Goal: Task Accomplishment & Management: Complete application form

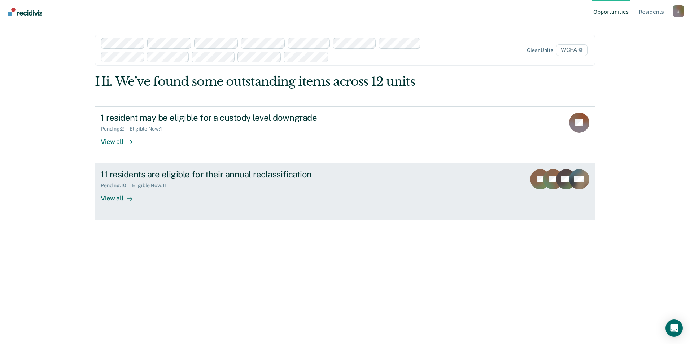
click at [116, 198] on div "View all" at bounding box center [121, 196] width 40 height 14
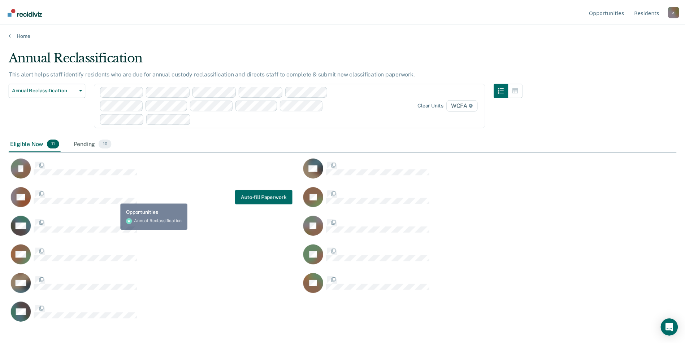
scroll to position [235, 667]
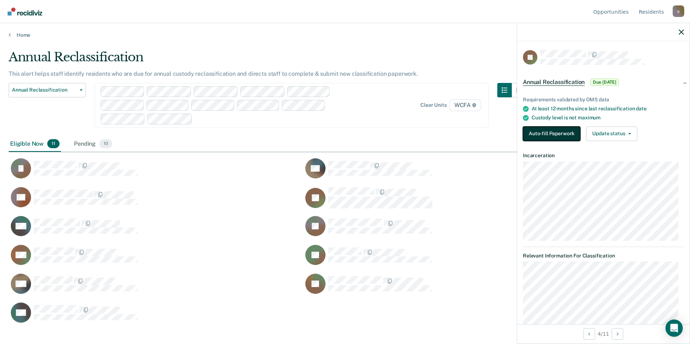
click at [536, 134] on button "Auto-fill Paperwork" at bounding box center [551, 134] width 57 height 14
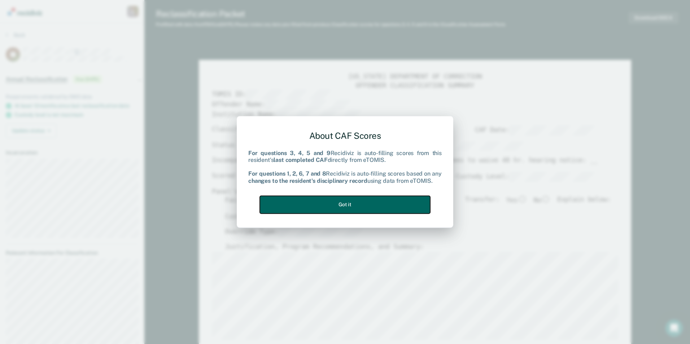
click at [361, 206] on button "Got it" at bounding box center [345, 205] width 170 height 18
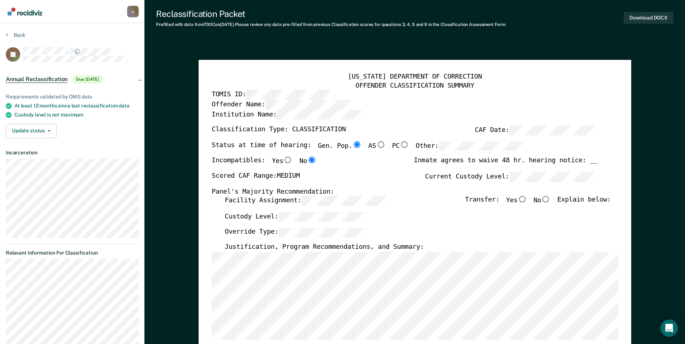
click at [550, 199] on input "No" at bounding box center [545, 199] width 9 height 6
type textarea "x"
radio input "true"
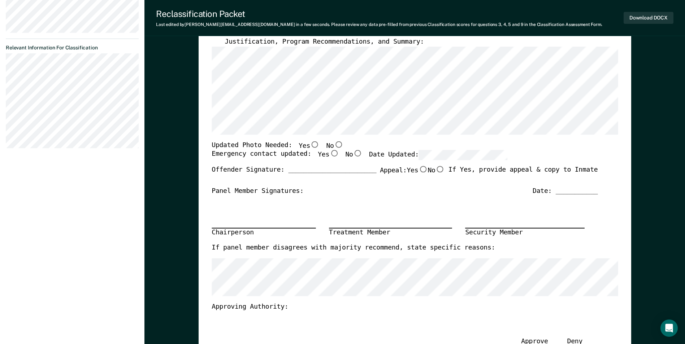
scroll to position [217, 0]
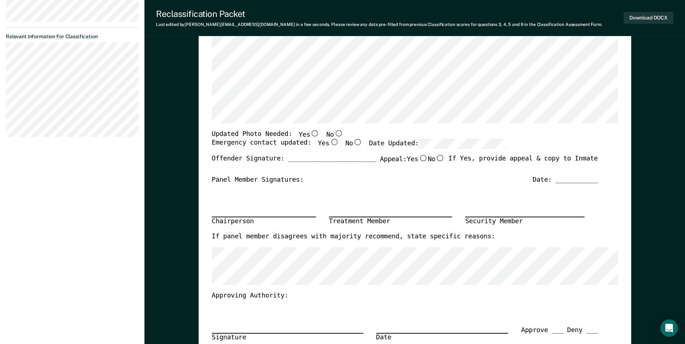
click at [310, 134] on input "Yes" at bounding box center [314, 133] width 9 height 6
type textarea "x"
radio input "true"
click at [329, 143] on input "Yes" at bounding box center [333, 142] width 9 height 6
type textarea "x"
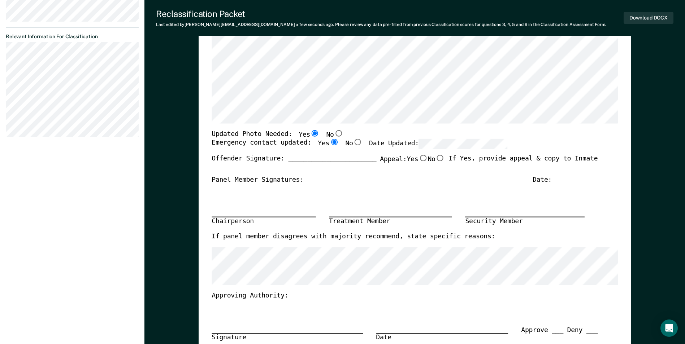
radio input "true"
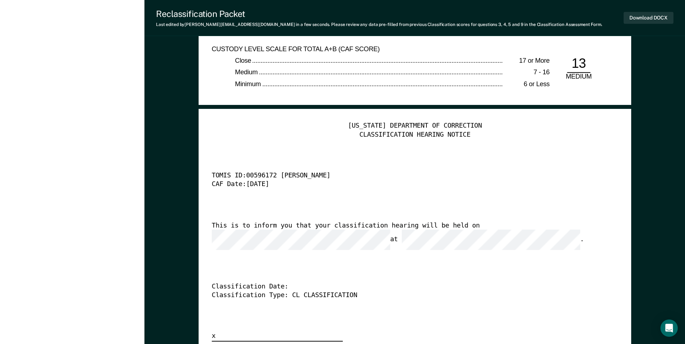
scroll to position [1732, 0]
click at [640, 14] on button "Download DOCX" at bounding box center [648, 18] width 50 height 12
type textarea "x"
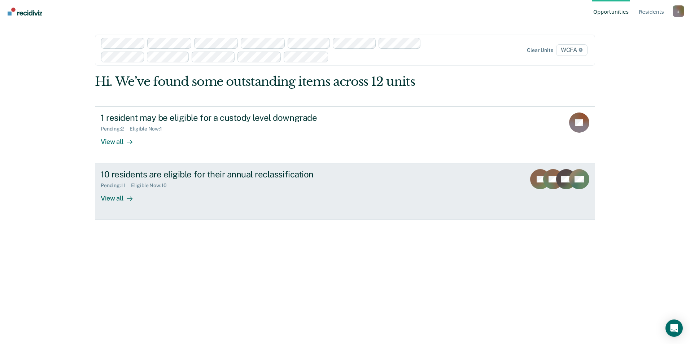
click at [118, 200] on div "View all" at bounding box center [121, 196] width 40 height 14
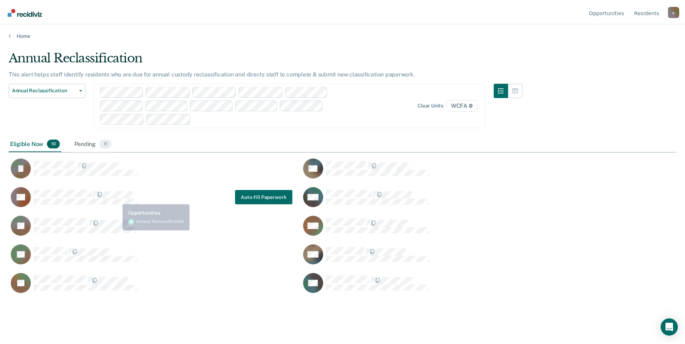
scroll to position [235, 667]
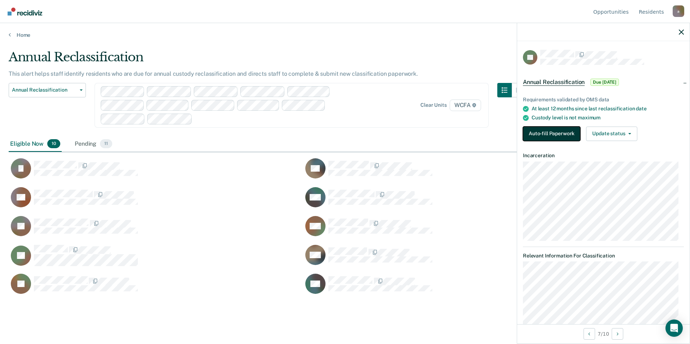
click at [563, 135] on button "Auto-fill Paperwork" at bounding box center [551, 134] width 57 height 14
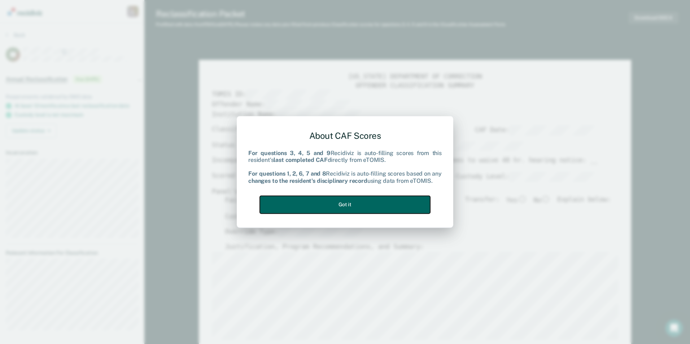
click at [340, 202] on button "Got it" at bounding box center [345, 205] width 170 height 18
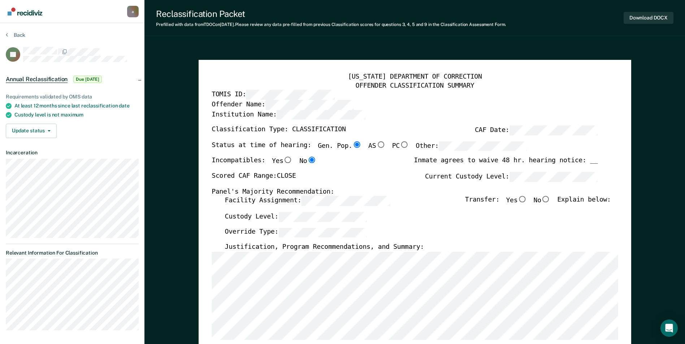
click at [550, 197] on input "No" at bounding box center [545, 199] width 9 height 6
type textarea "x"
radio input "true"
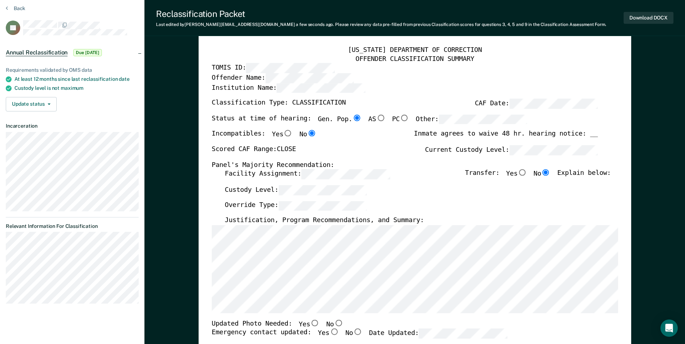
scroll to position [108, 0]
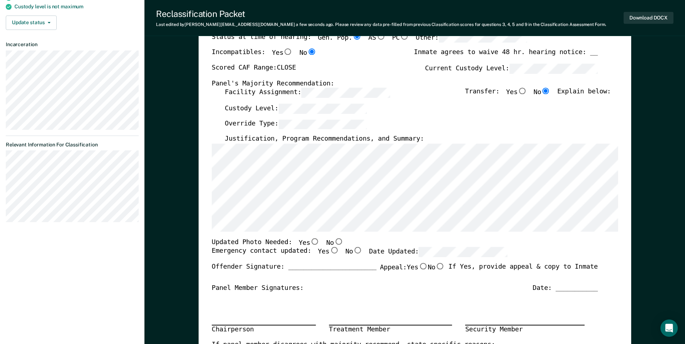
click at [333, 240] on input "No" at bounding box center [337, 241] width 9 height 6
type textarea "x"
radio input "true"
click at [329, 250] on input "Yes" at bounding box center [333, 251] width 9 height 6
type textarea "x"
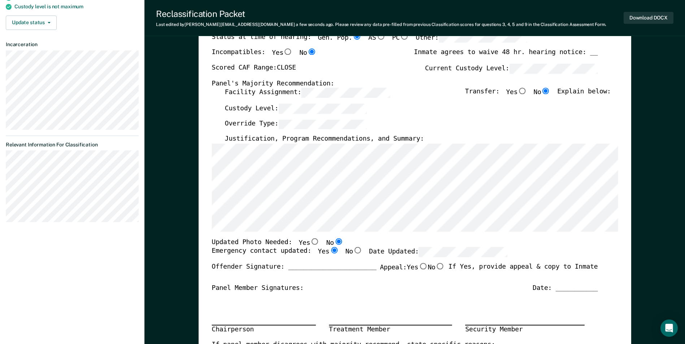
radio input "true"
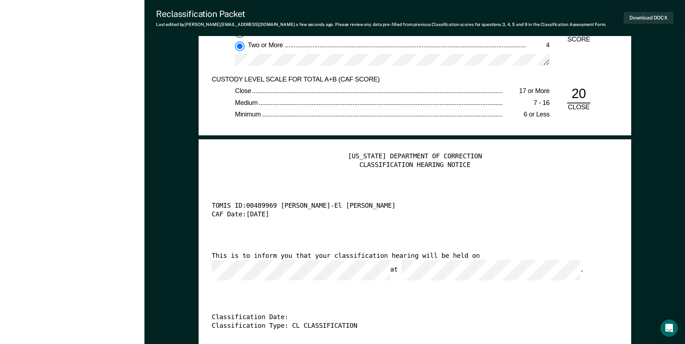
scroll to position [1840, 0]
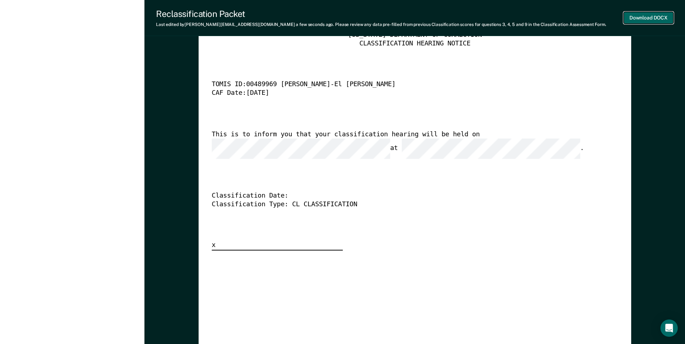
click at [640, 14] on button "Download DOCX" at bounding box center [648, 18] width 50 height 12
type textarea "x"
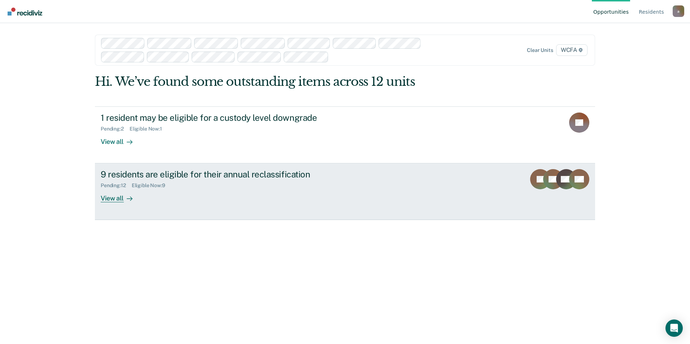
click at [114, 200] on div "View all" at bounding box center [121, 196] width 40 height 14
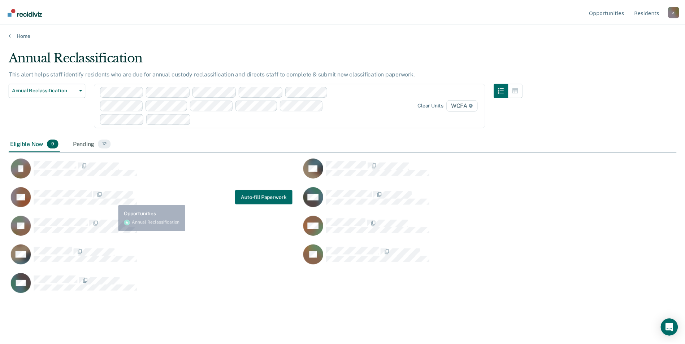
scroll to position [235, 667]
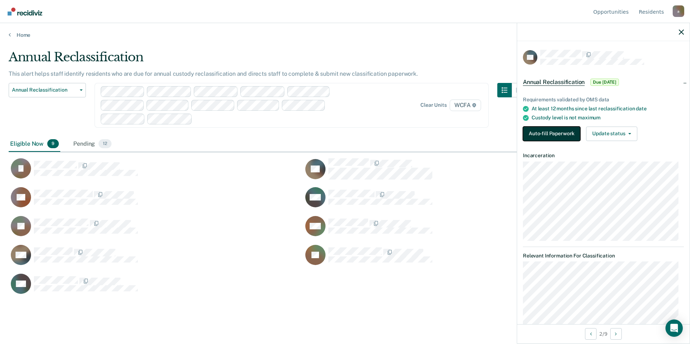
click at [563, 134] on button "Auto-fill Paperwork" at bounding box center [551, 134] width 57 height 14
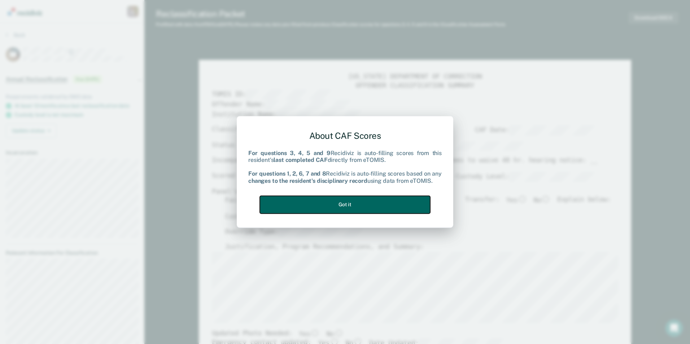
click at [351, 204] on button "Got it" at bounding box center [345, 205] width 170 height 18
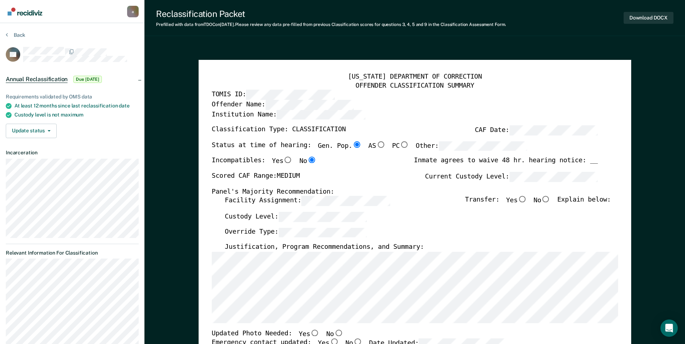
click at [550, 198] on input "No" at bounding box center [545, 199] width 9 height 6
type textarea "x"
radio input "true"
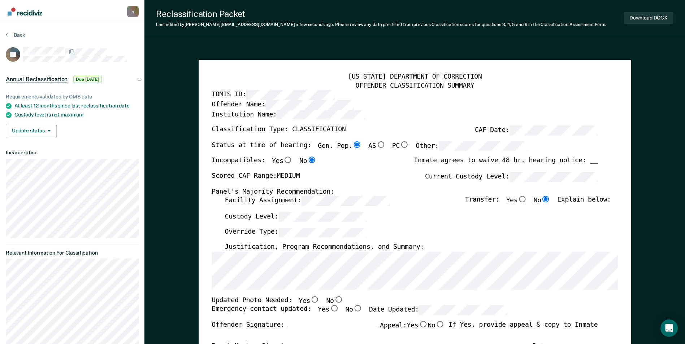
click at [333, 300] on input "No" at bounding box center [337, 299] width 9 height 6
type textarea "x"
radio input "true"
click at [329, 309] on input "Yes" at bounding box center [333, 309] width 9 height 6
type textarea "x"
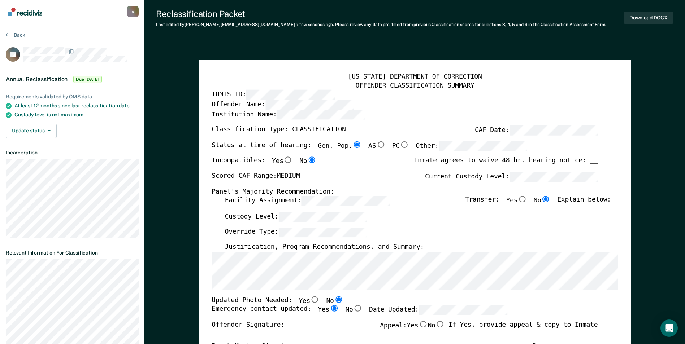
radio input "true"
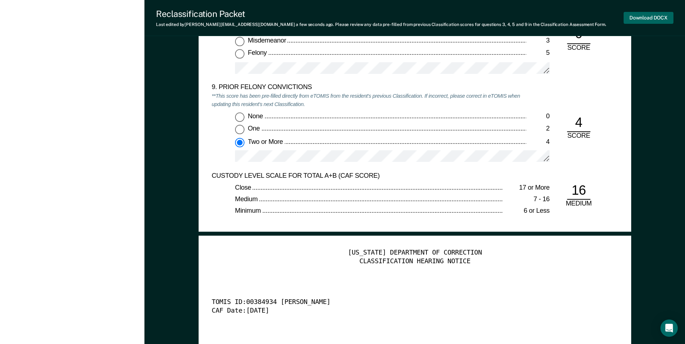
scroll to position [1588, 0]
click at [633, 19] on button "Download DOCX" at bounding box center [648, 18] width 50 height 12
type textarea "x"
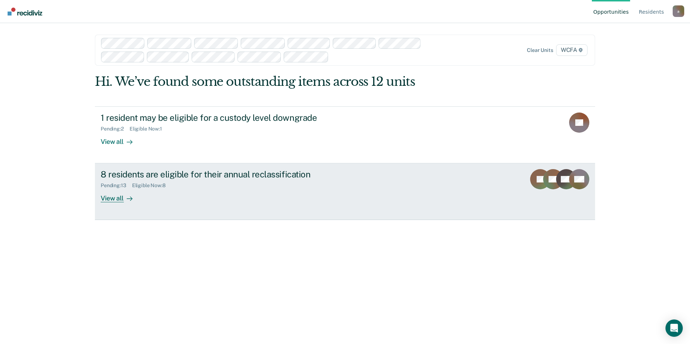
click at [120, 198] on div "View all" at bounding box center [121, 196] width 40 height 14
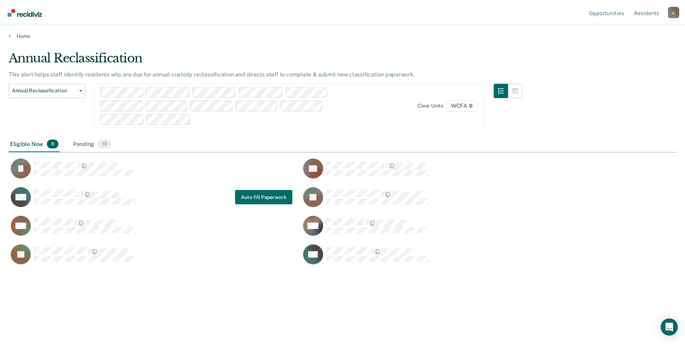
scroll to position [235, 667]
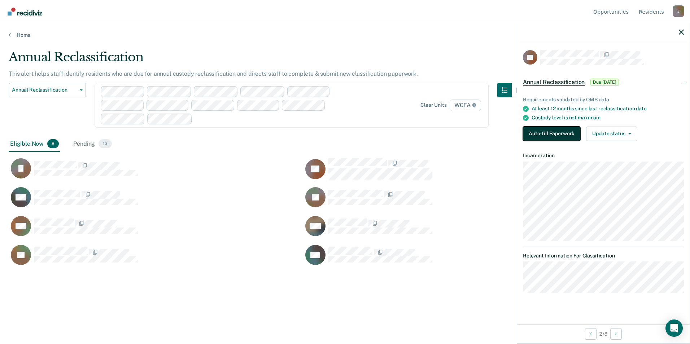
click at [560, 131] on button "Auto-fill Paperwork" at bounding box center [551, 134] width 57 height 14
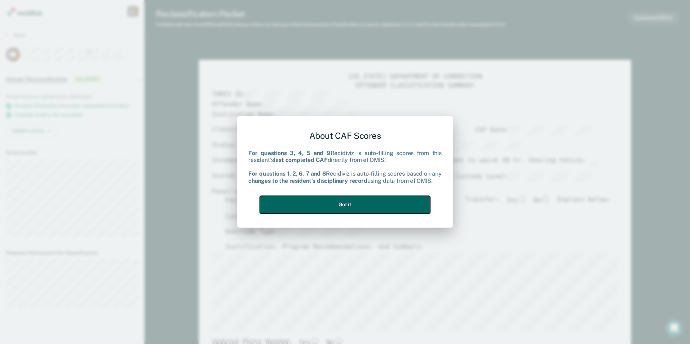
click at [358, 204] on button "Got it" at bounding box center [345, 205] width 170 height 18
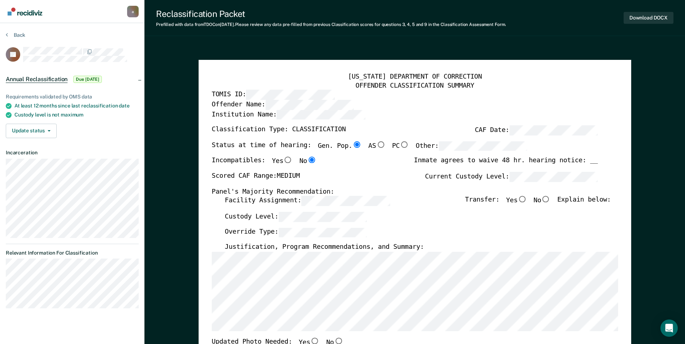
click at [550, 200] on input "No" at bounding box center [545, 199] width 9 height 6
type textarea "x"
radio input "true"
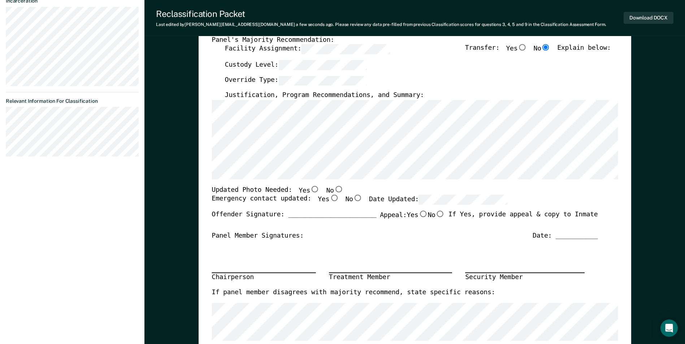
scroll to position [217, 0]
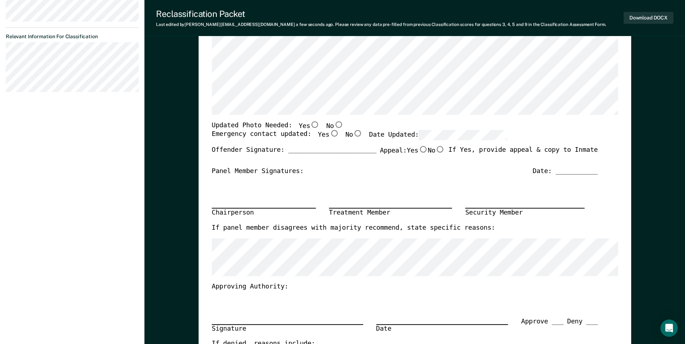
click at [310, 123] on input "Yes" at bounding box center [314, 124] width 9 height 6
type textarea "x"
radio input "true"
click at [329, 134] on input "Yes" at bounding box center [333, 134] width 9 height 6
type textarea "x"
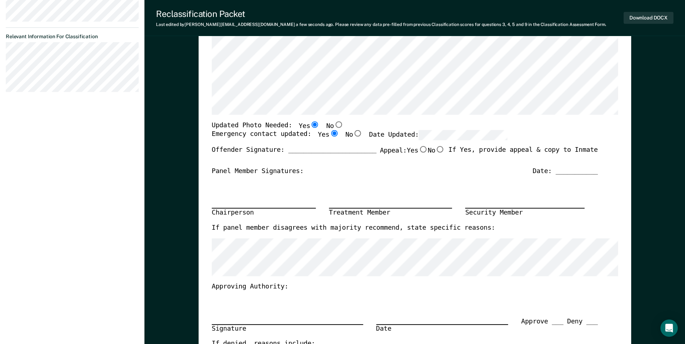
radio input "true"
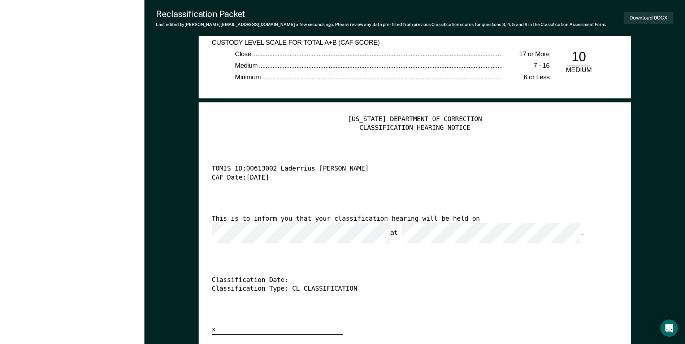
scroll to position [1732, 0]
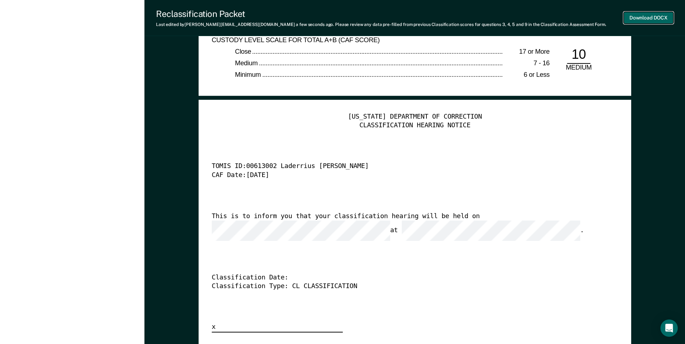
click at [663, 16] on button "Download DOCX" at bounding box center [648, 18] width 50 height 12
type textarea "x"
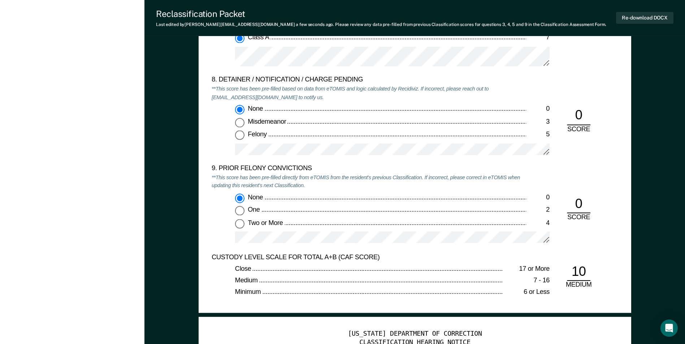
scroll to position [1516, 0]
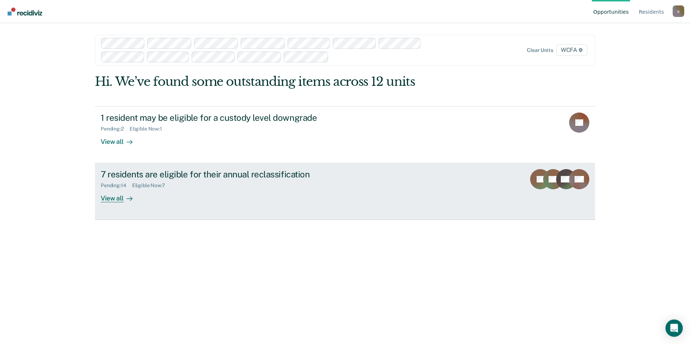
click at [110, 198] on div "View all" at bounding box center [121, 196] width 40 height 14
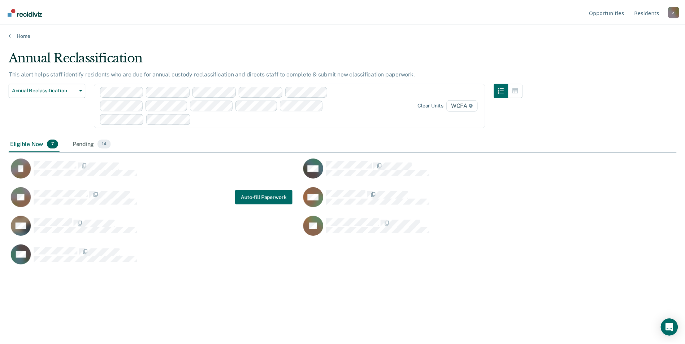
scroll to position [235, 667]
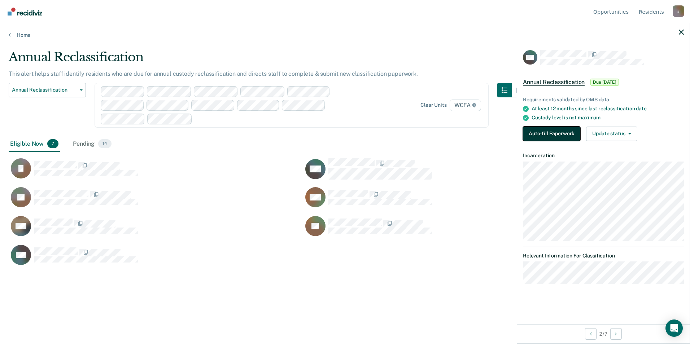
click at [532, 133] on button "Auto-fill Paperwork" at bounding box center [551, 134] width 57 height 14
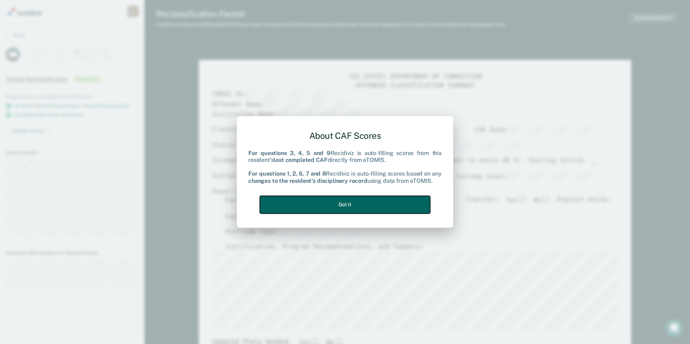
click at [350, 205] on button "Got it" at bounding box center [345, 205] width 170 height 18
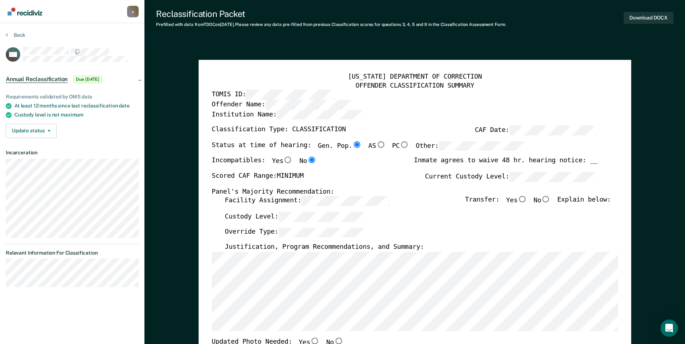
click at [549, 200] on input "No" at bounding box center [545, 199] width 9 height 6
type textarea "x"
radio input "true"
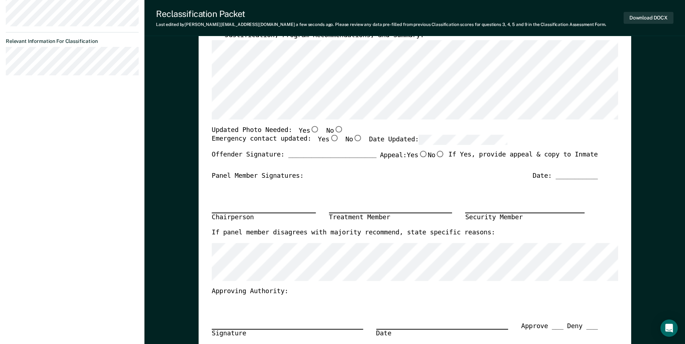
scroll to position [217, 0]
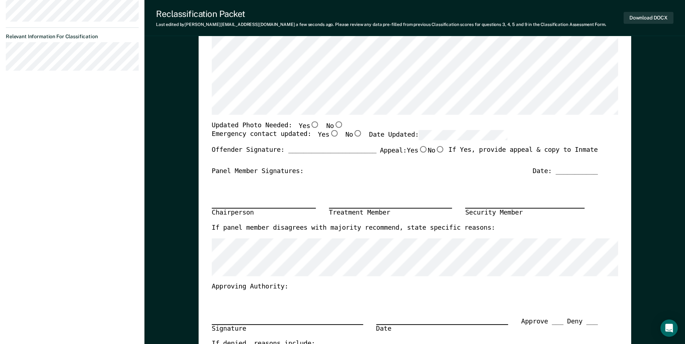
click at [333, 125] on input "No" at bounding box center [337, 124] width 9 height 6
type textarea "x"
radio input "true"
click at [329, 135] on input "Yes" at bounding box center [333, 134] width 9 height 6
type textarea "x"
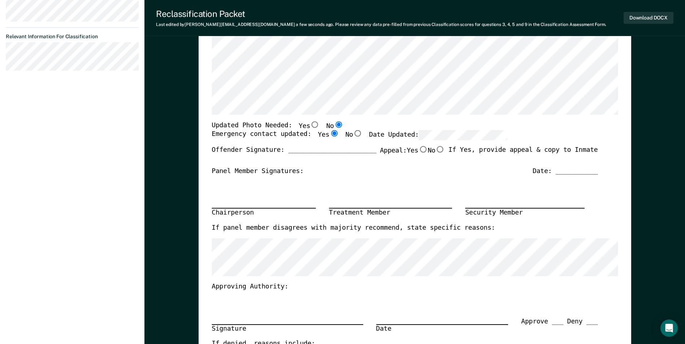
radio input "true"
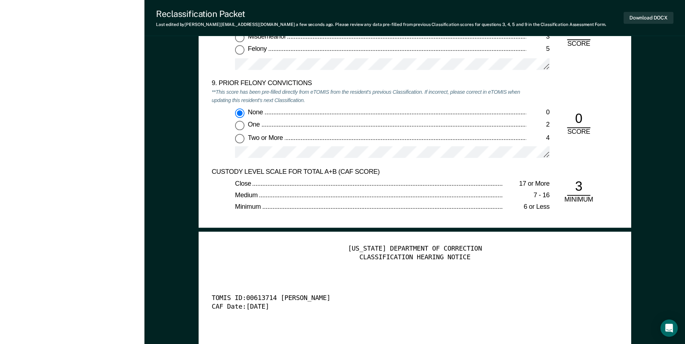
scroll to position [1624, 0]
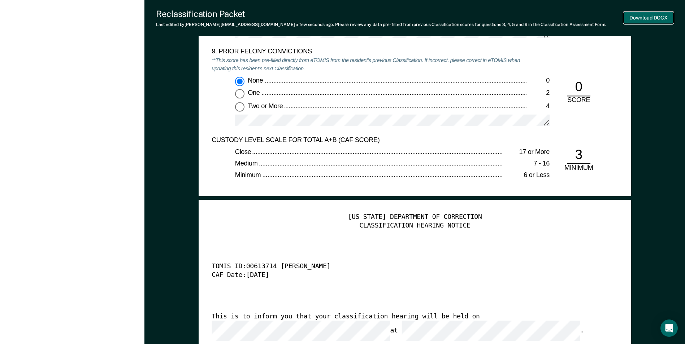
click at [655, 19] on button "Download DOCX" at bounding box center [648, 18] width 50 height 12
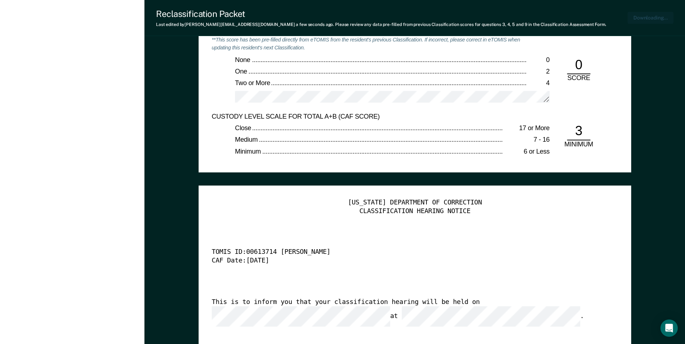
type textarea "x"
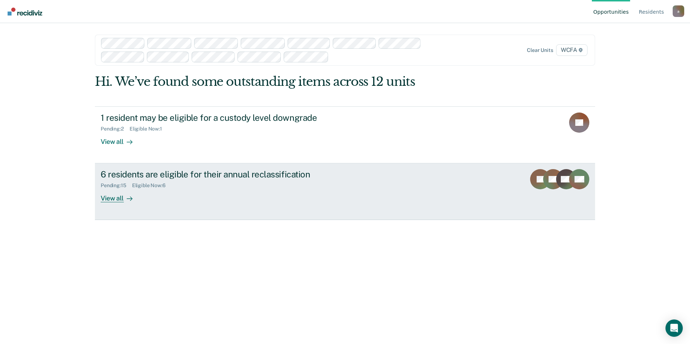
click at [109, 198] on div "View all" at bounding box center [121, 196] width 40 height 14
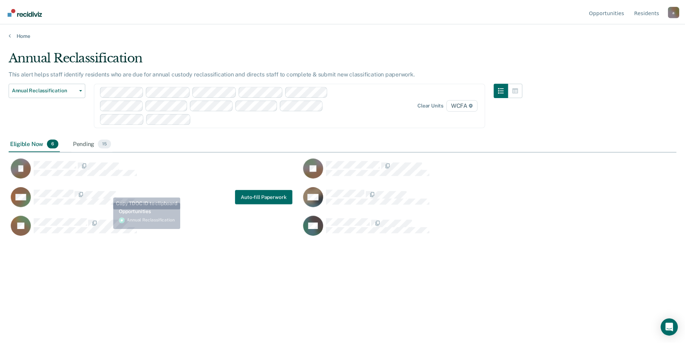
scroll to position [235, 667]
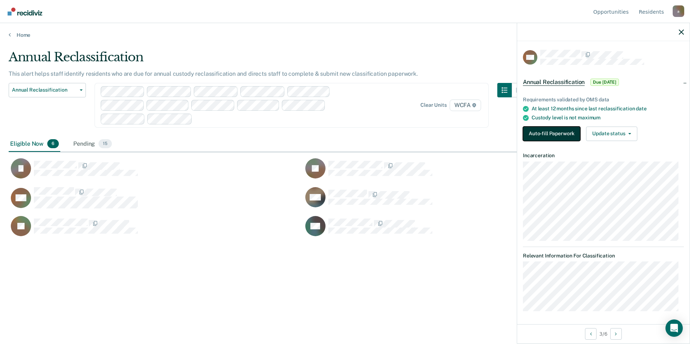
click at [560, 134] on button "Auto-fill Paperwork" at bounding box center [551, 134] width 57 height 14
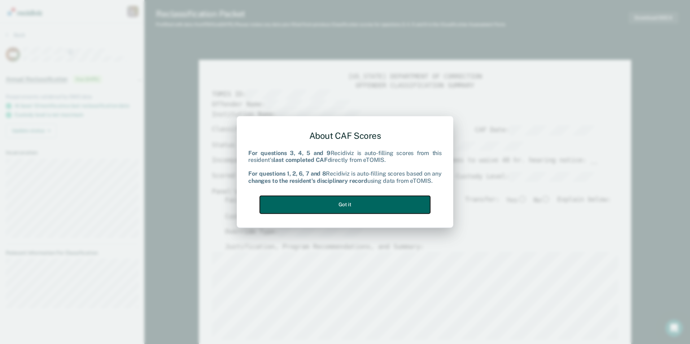
click at [371, 203] on button "Got it" at bounding box center [345, 205] width 170 height 18
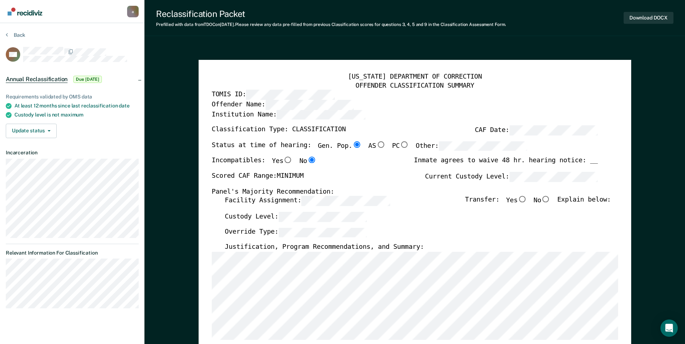
click at [548, 200] on input "No" at bounding box center [545, 199] width 9 height 6
type textarea "x"
radio input "true"
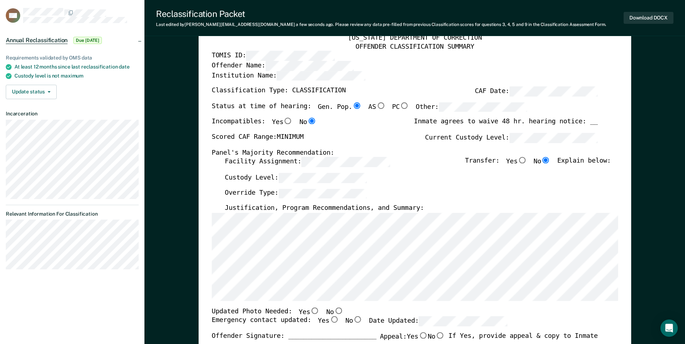
scroll to position [108, 0]
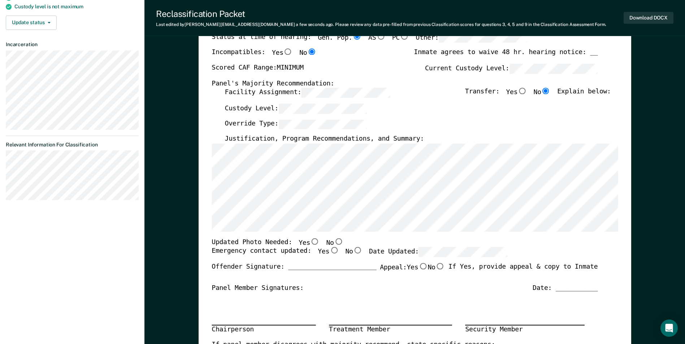
click at [333, 242] on input "No" at bounding box center [337, 241] width 9 height 6
type textarea "x"
radio input "true"
click at [329, 252] on input "Yes" at bounding box center [333, 251] width 9 height 6
type textarea "x"
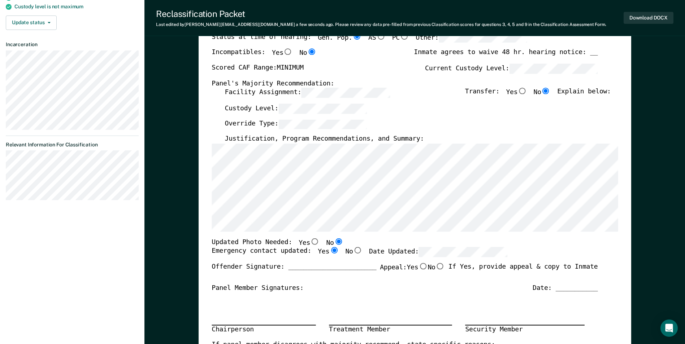
radio input "true"
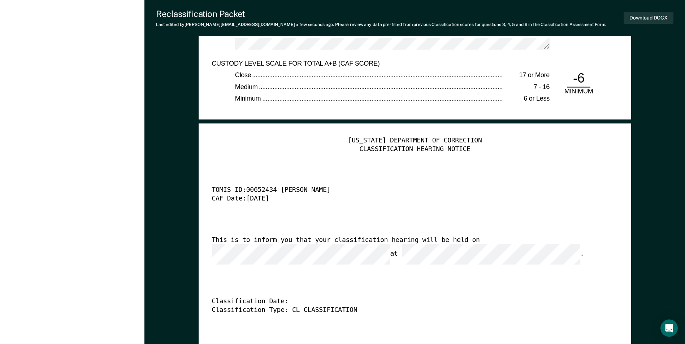
scroll to position [1696, 0]
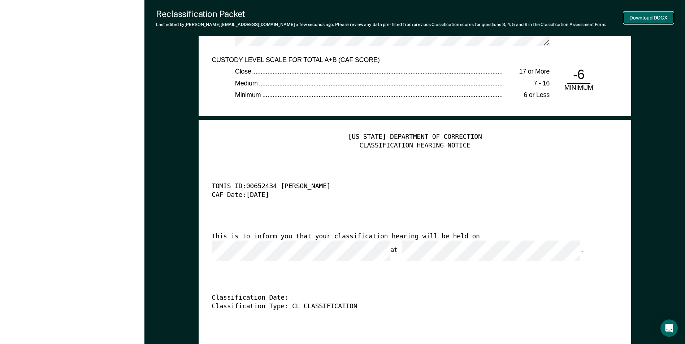
click at [641, 16] on button "Download DOCX" at bounding box center [648, 18] width 50 height 12
type textarea "x"
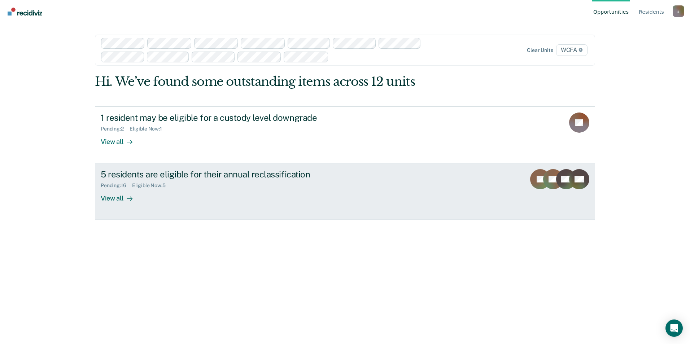
click at [102, 197] on div "View all" at bounding box center [121, 196] width 40 height 14
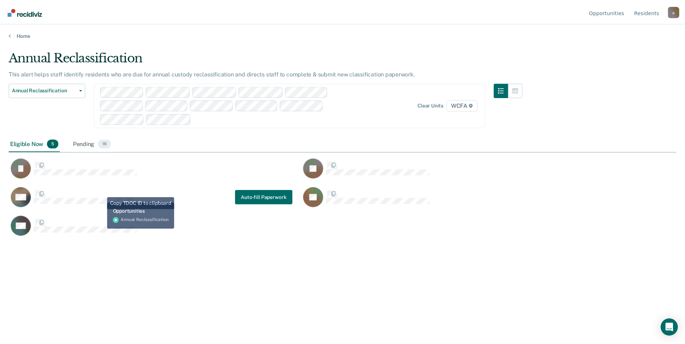
scroll to position [235, 667]
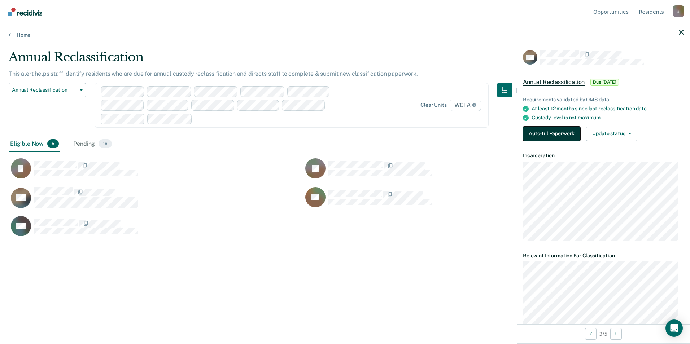
click at [543, 132] on button "Auto-fill Paperwork" at bounding box center [551, 134] width 57 height 14
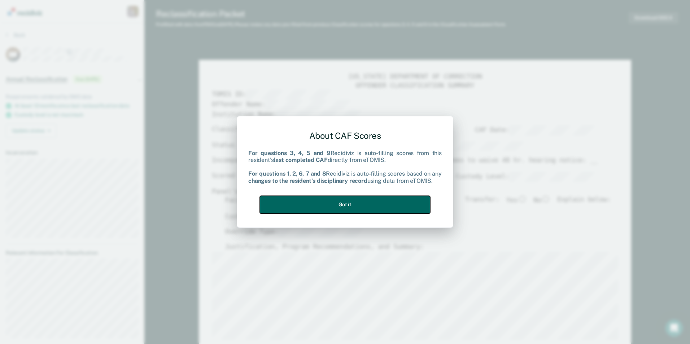
click at [386, 203] on button "Got it" at bounding box center [345, 205] width 170 height 18
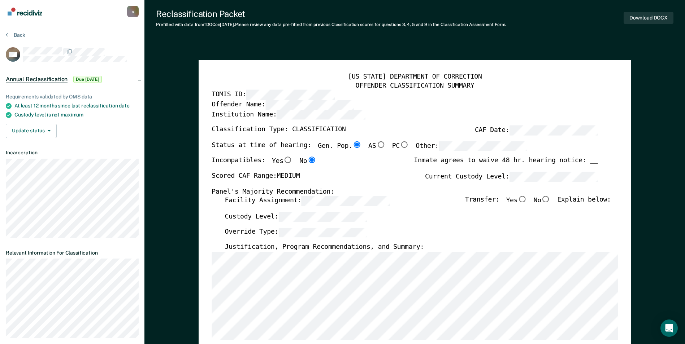
click at [558, 196] on div "Transfer: Yes No Explain below:" at bounding box center [538, 204] width 146 height 16
click at [548, 200] on input "No" at bounding box center [545, 199] width 9 height 6
type textarea "x"
radio input "true"
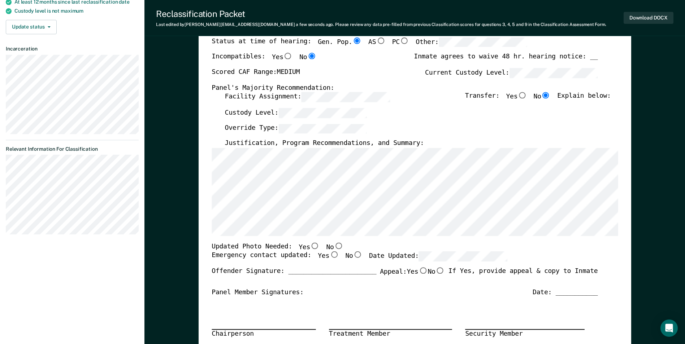
scroll to position [108, 0]
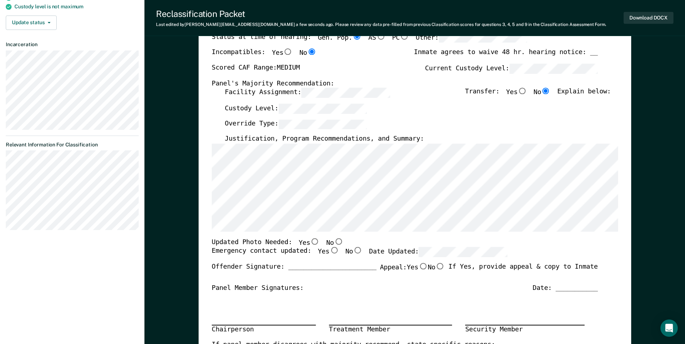
click at [333, 240] on input "No" at bounding box center [337, 241] width 9 height 6
type textarea "x"
radio input "true"
click at [329, 250] on input "Yes" at bounding box center [333, 251] width 9 height 6
type textarea "x"
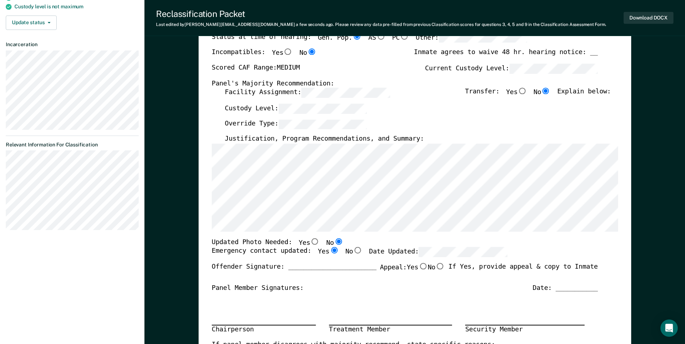
radio input "true"
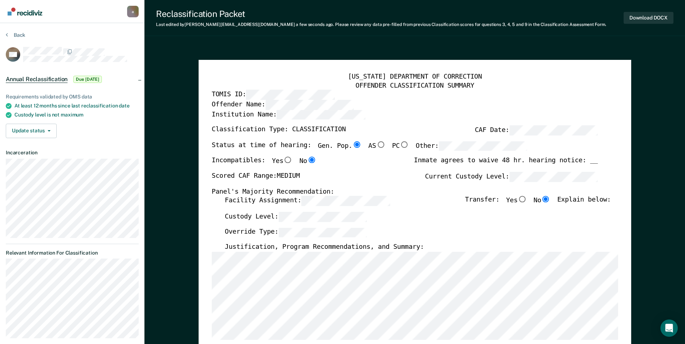
scroll to position [17, 0]
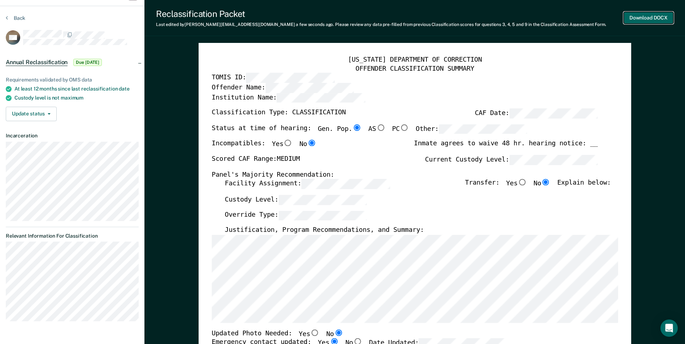
click at [630, 16] on button "Download DOCX" at bounding box center [648, 18] width 50 height 12
type textarea "x"
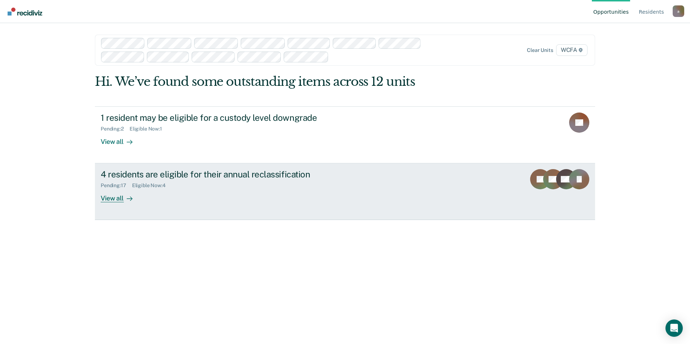
click at [109, 198] on div "View all" at bounding box center [121, 196] width 40 height 14
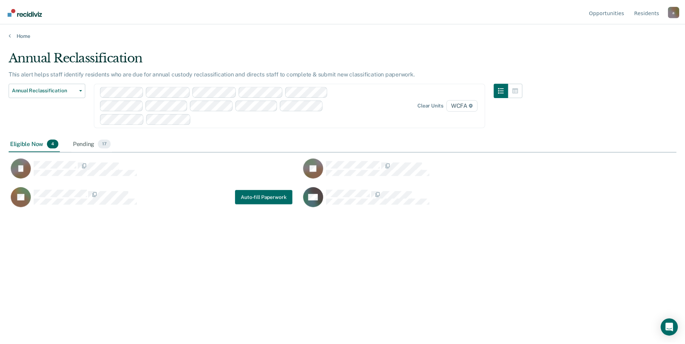
scroll to position [235, 667]
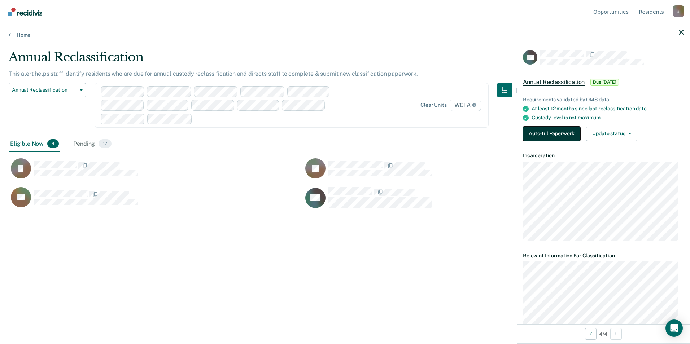
click at [542, 131] on button "Auto-fill Paperwork" at bounding box center [551, 134] width 57 height 14
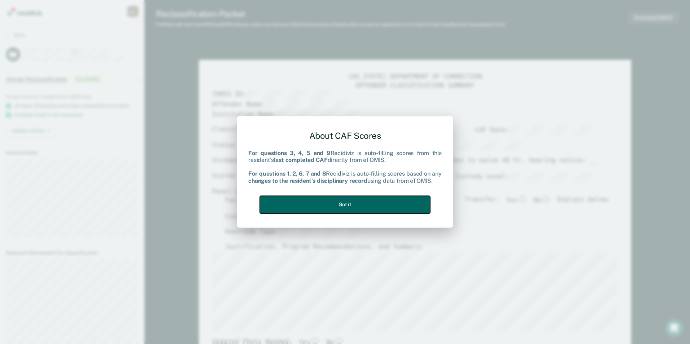
click at [375, 206] on button "Got it" at bounding box center [345, 205] width 170 height 18
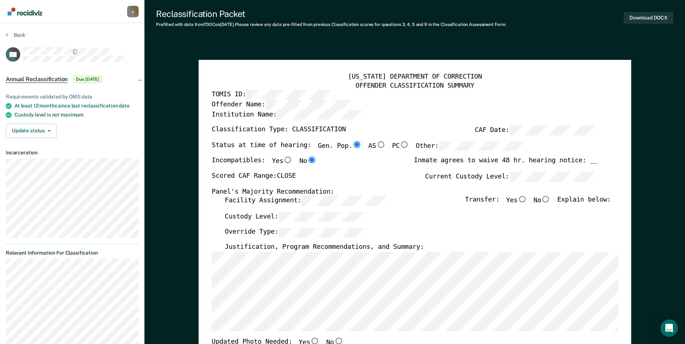
click at [550, 199] on input "No" at bounding box center [545, 199] width 9 height 6
type textarea "x"
radio input "true"
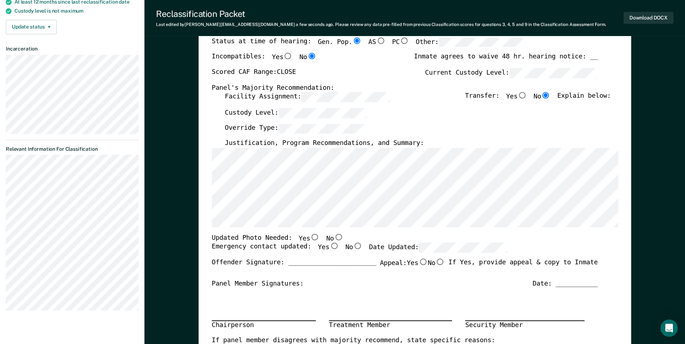
scroll to position [144, 0]
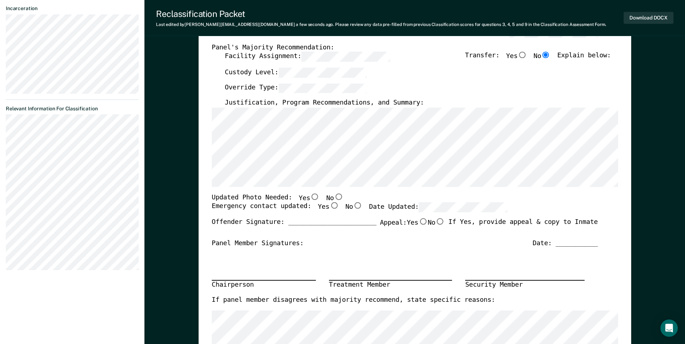
click at [310, 196] on input "Yes" at bounding box center [314, 196] width 9 height 6
type textarea "x"
radio input "true"
click at [329, 206] on input "Yes" at bounding box center [333, 206] width 9 height 6
type textarea "x"
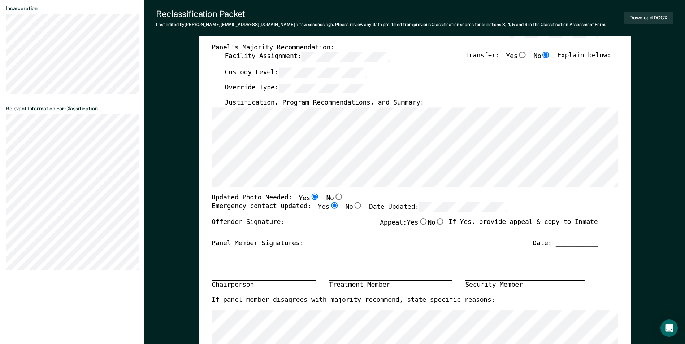
radio input "true"
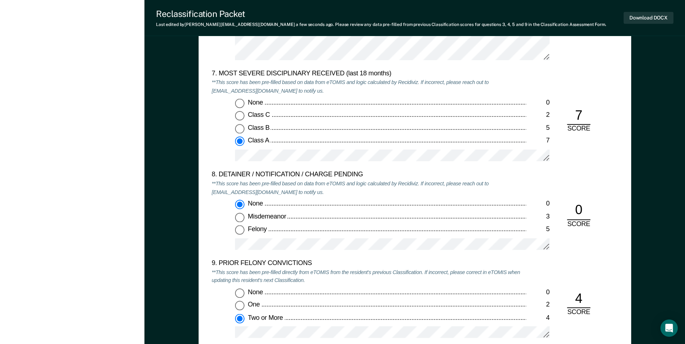
scroll to position [1443, 0]
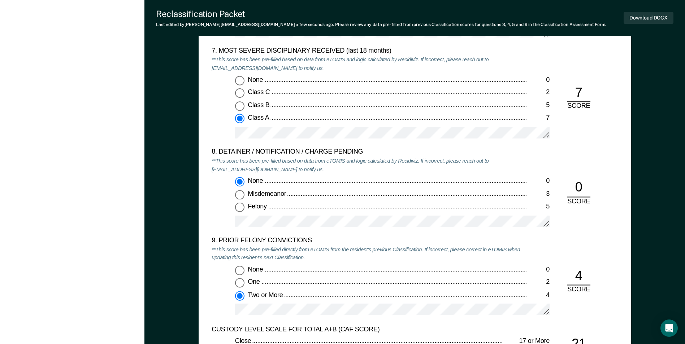
click at [582, 187] on div "0" at bounding box center [578, 189] width 23 height 18
click at [237, 207] on input "Felony 5" at bounding box center [239, 207] width 9 height 9
type textarea "x"
radio input "false"
radio input "true"
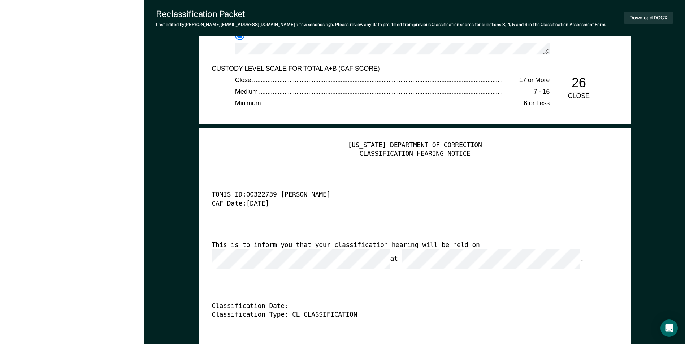
scroll to position [1768, 0]
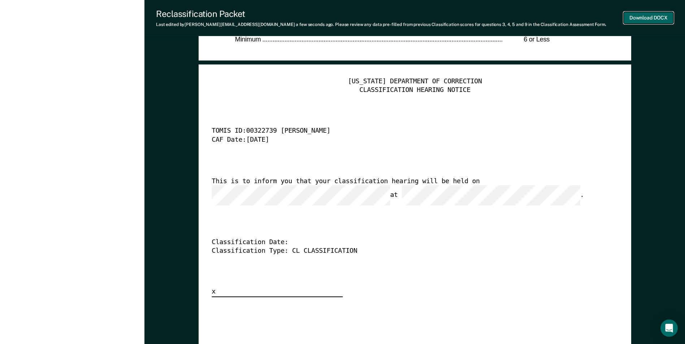
drag, startPoint x: 643, startPoint y: 15, endPoint x: 640, endPoint y: 20, distance: 6.1
click at [643, 15] on button "Download DOCX" at bounding box center [648, 18] width 50 height 12
type textarea "x"
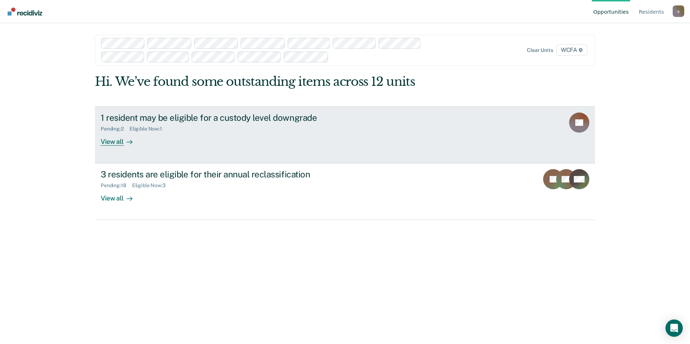
click at [113, 143] on div "View all" at bounding box center [121, 139] width 40 height 14
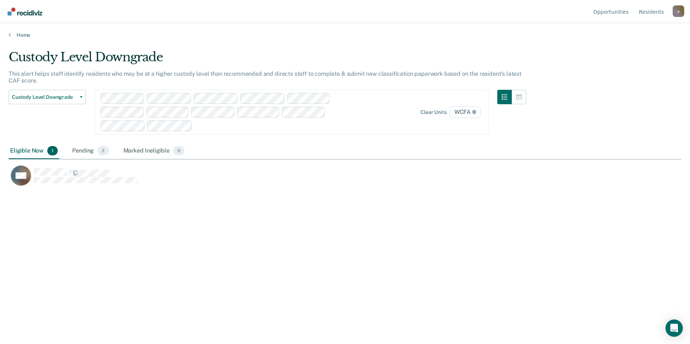
scroll to position [235, 667]
